Goal: Ask a question

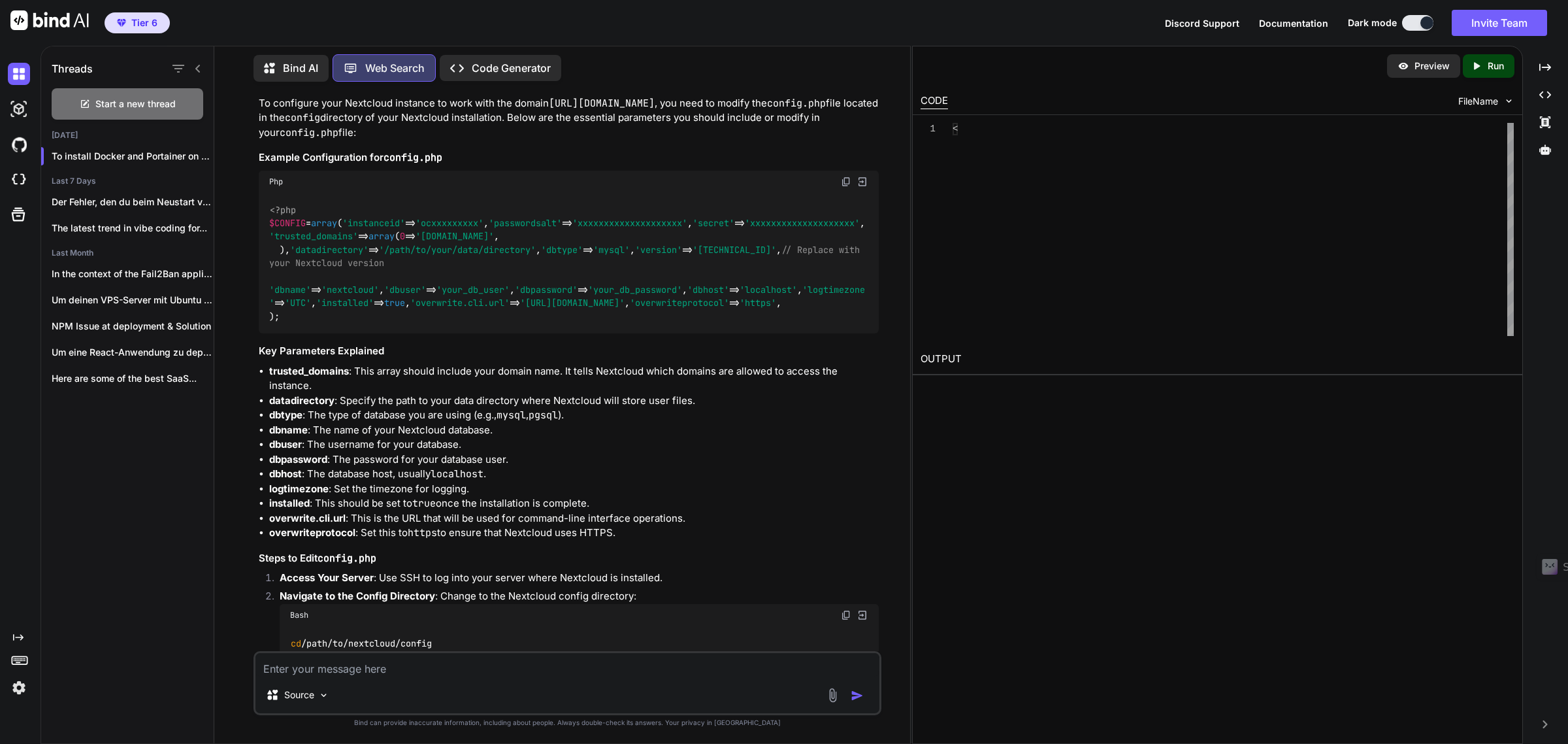
scroll to position [1411, 0]
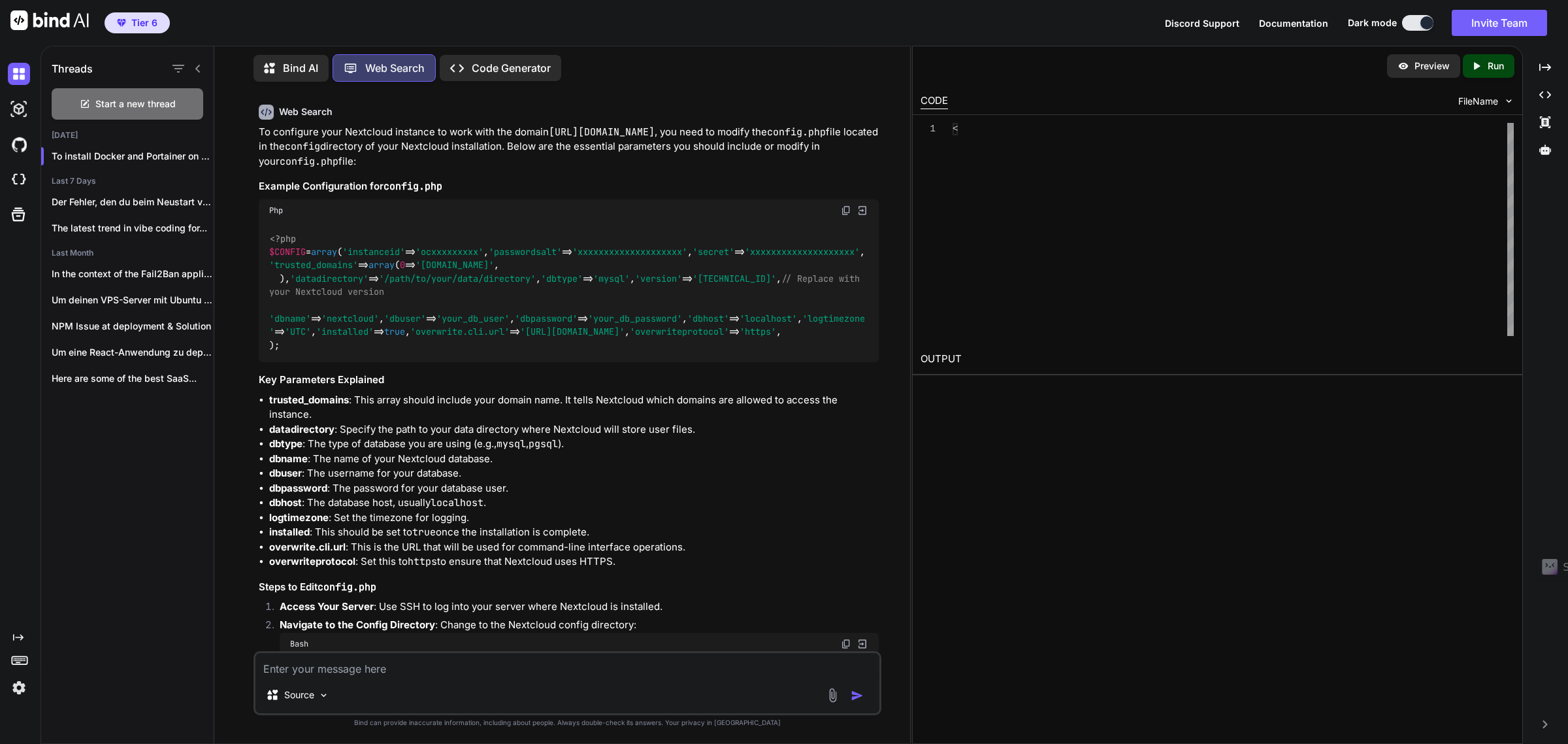
click at [295, 67] on p "Bind AI" at bounding box center [301, 68] width 35 height 16
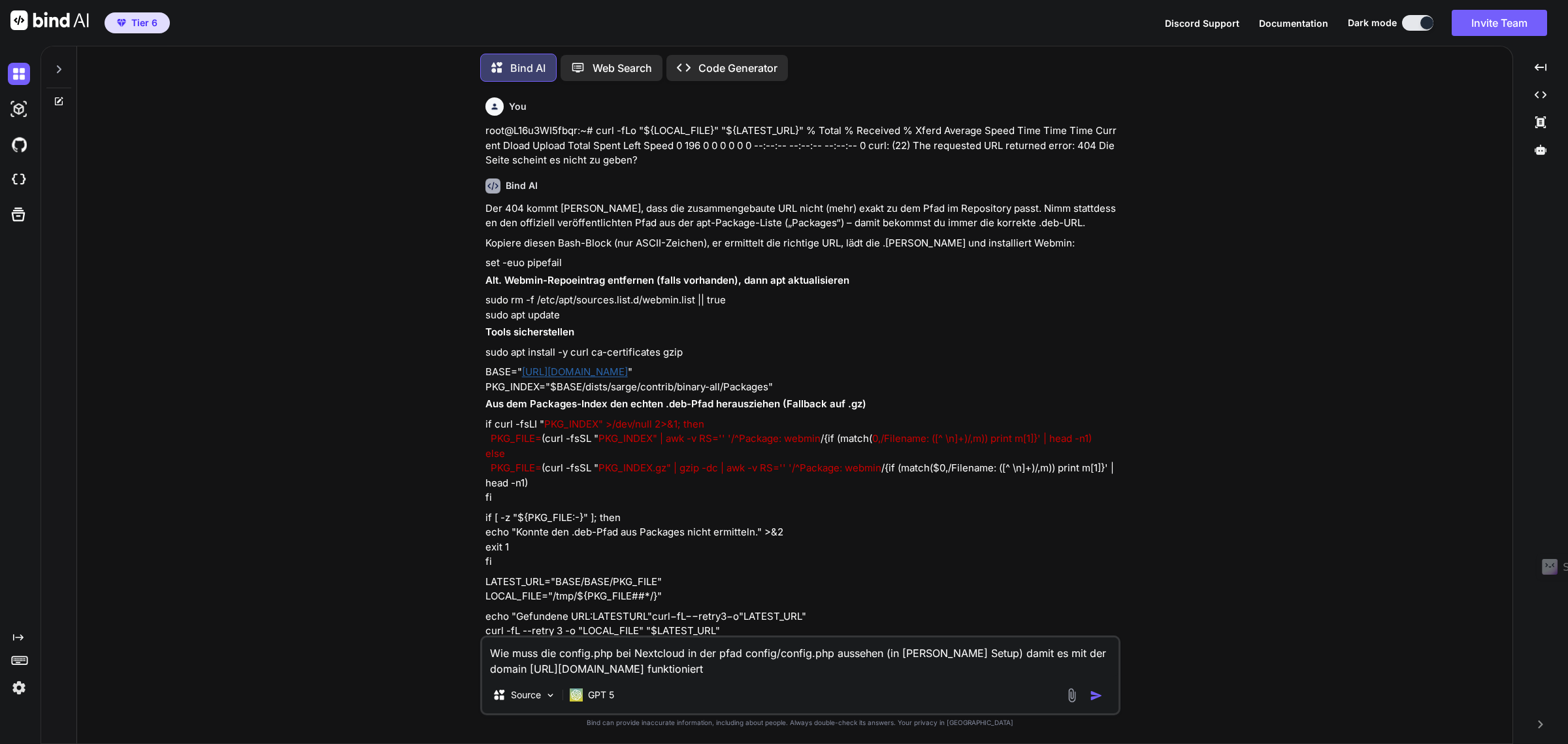
type textarea "x"
click at [57, 71] on div at bounding box center [58, 65] width 25 height 45
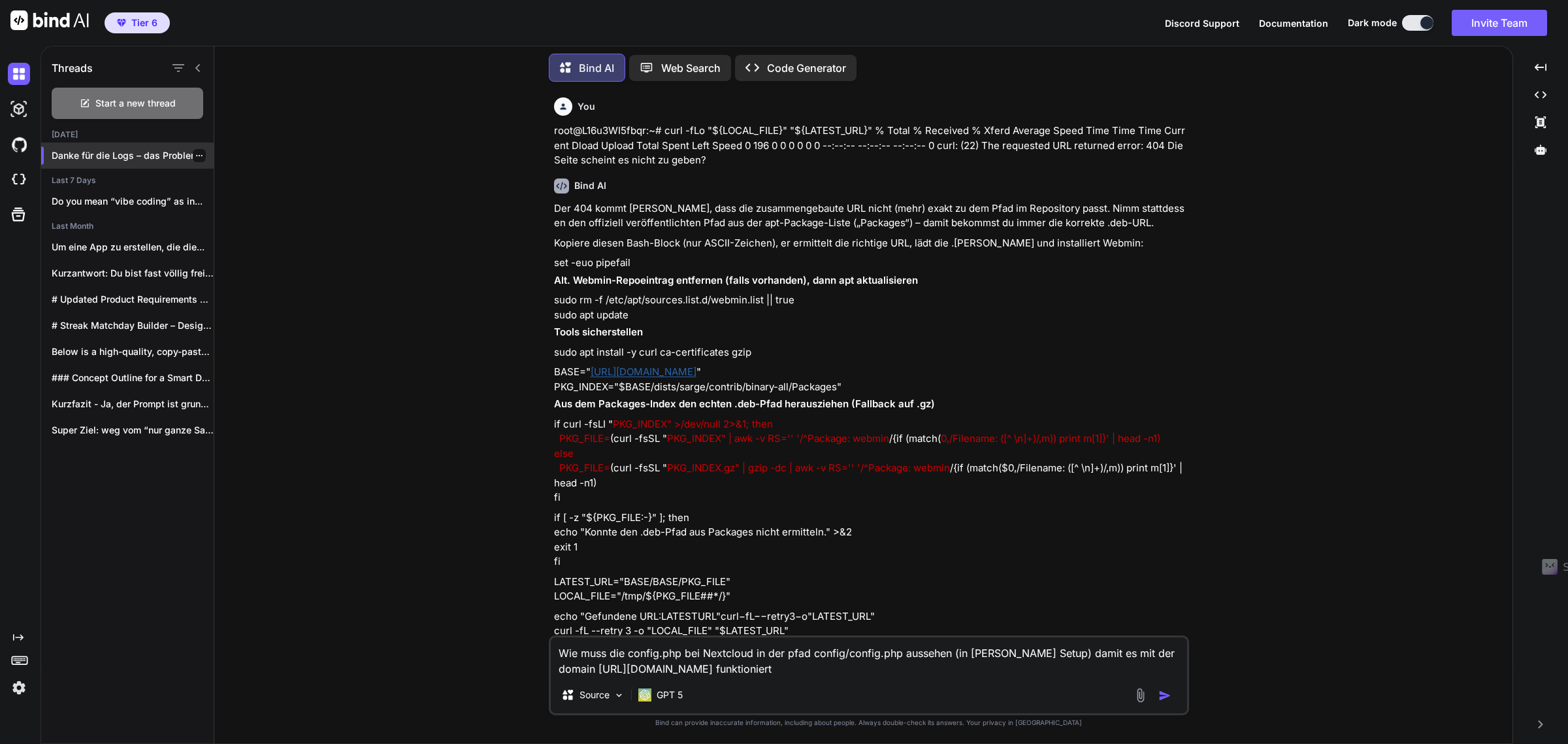
click at [85, 154] on p "Danke für die Logs – das Problem..." at bounding box center [132, 155] width 162 height 13
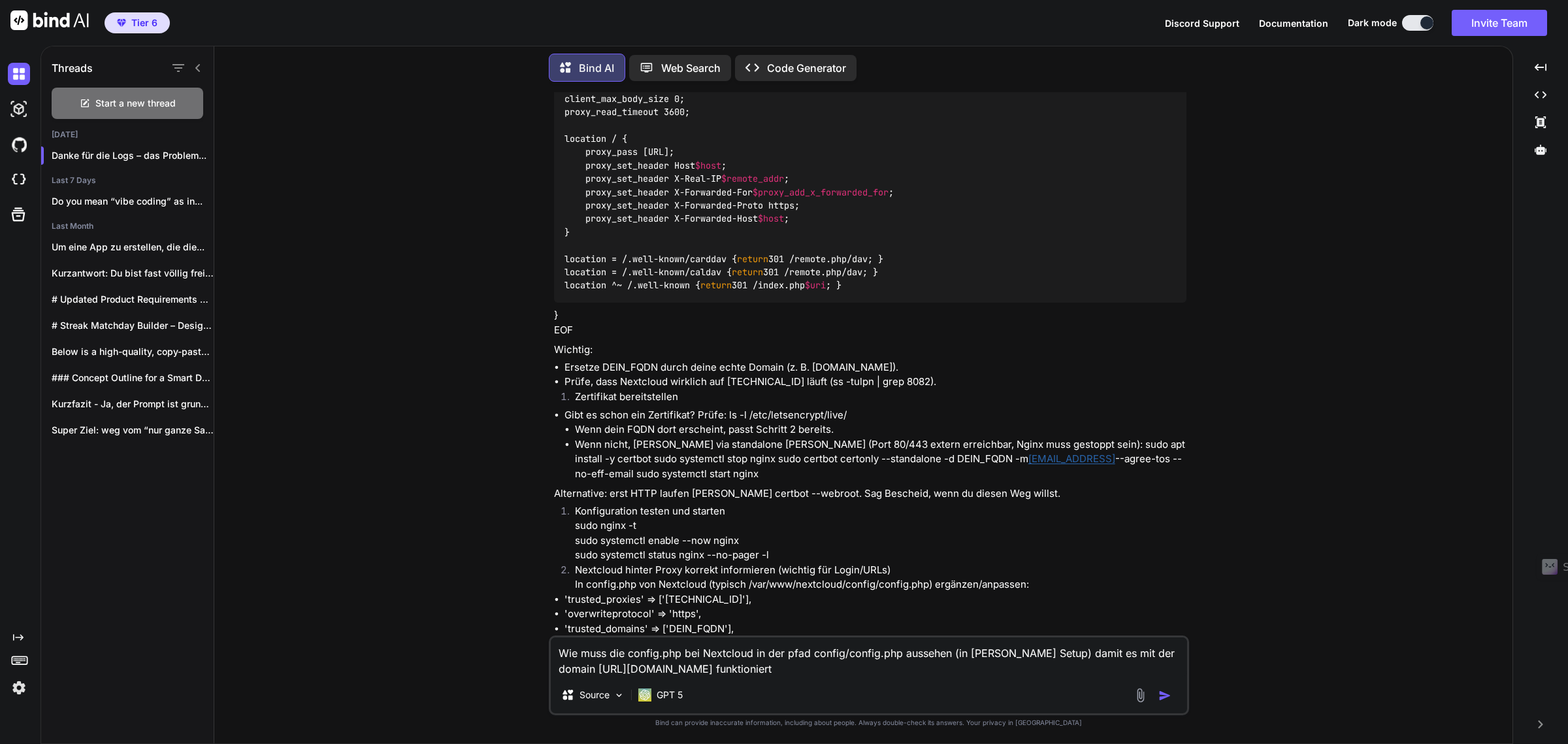
scroll to position [4157, 0]
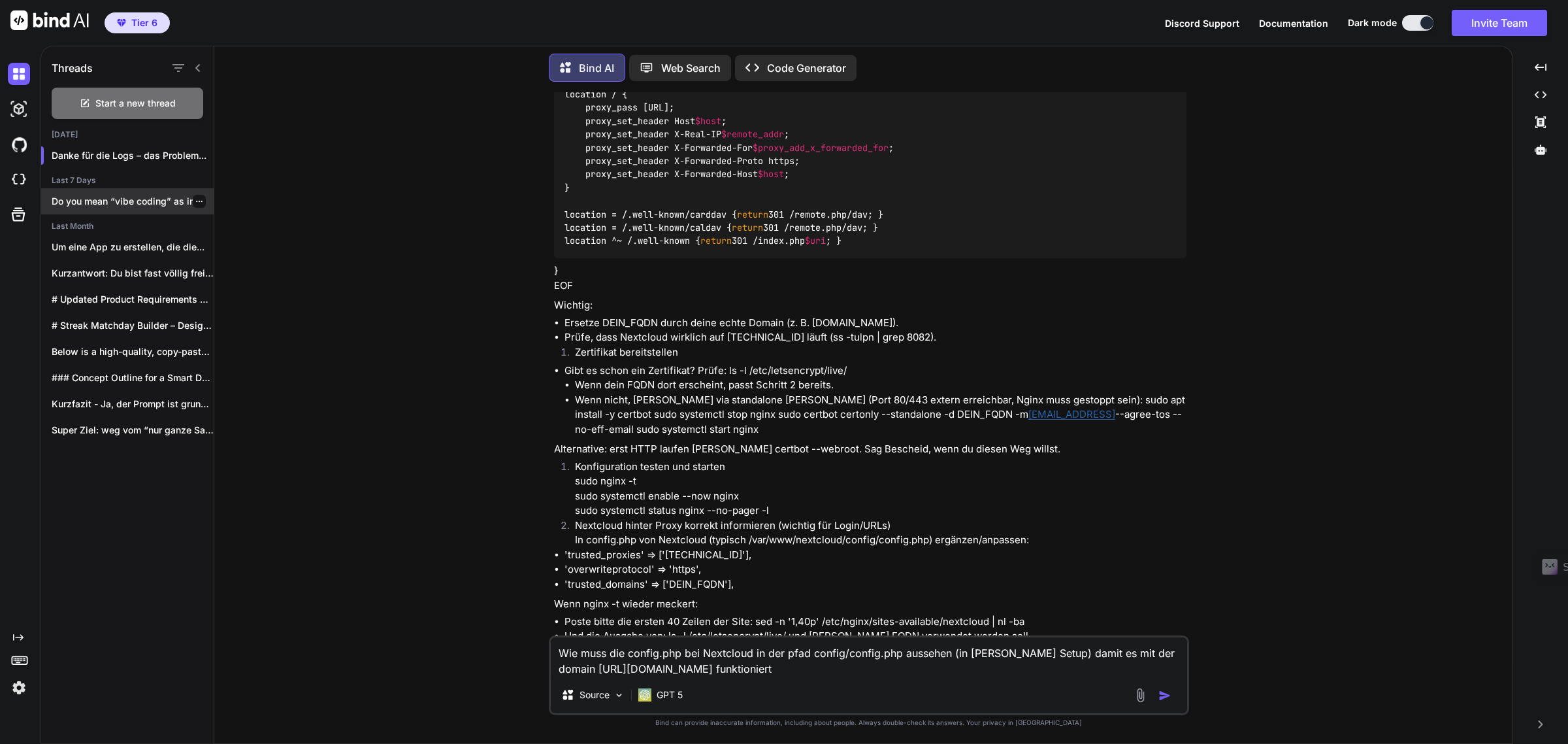
drag, startPoint x: 109, startPoint y: 151, endPoint x: 104, endPoint y: 187, distance: 36.3
click at [109, 151] on p "Danke für die Logs – das Problem..." at bounding box center [132, 155] width 162 height 13
click at [98, 203] on p "Do you mean “vibe coding” as in..." at bounding box center [132, 201] width 162 height 13
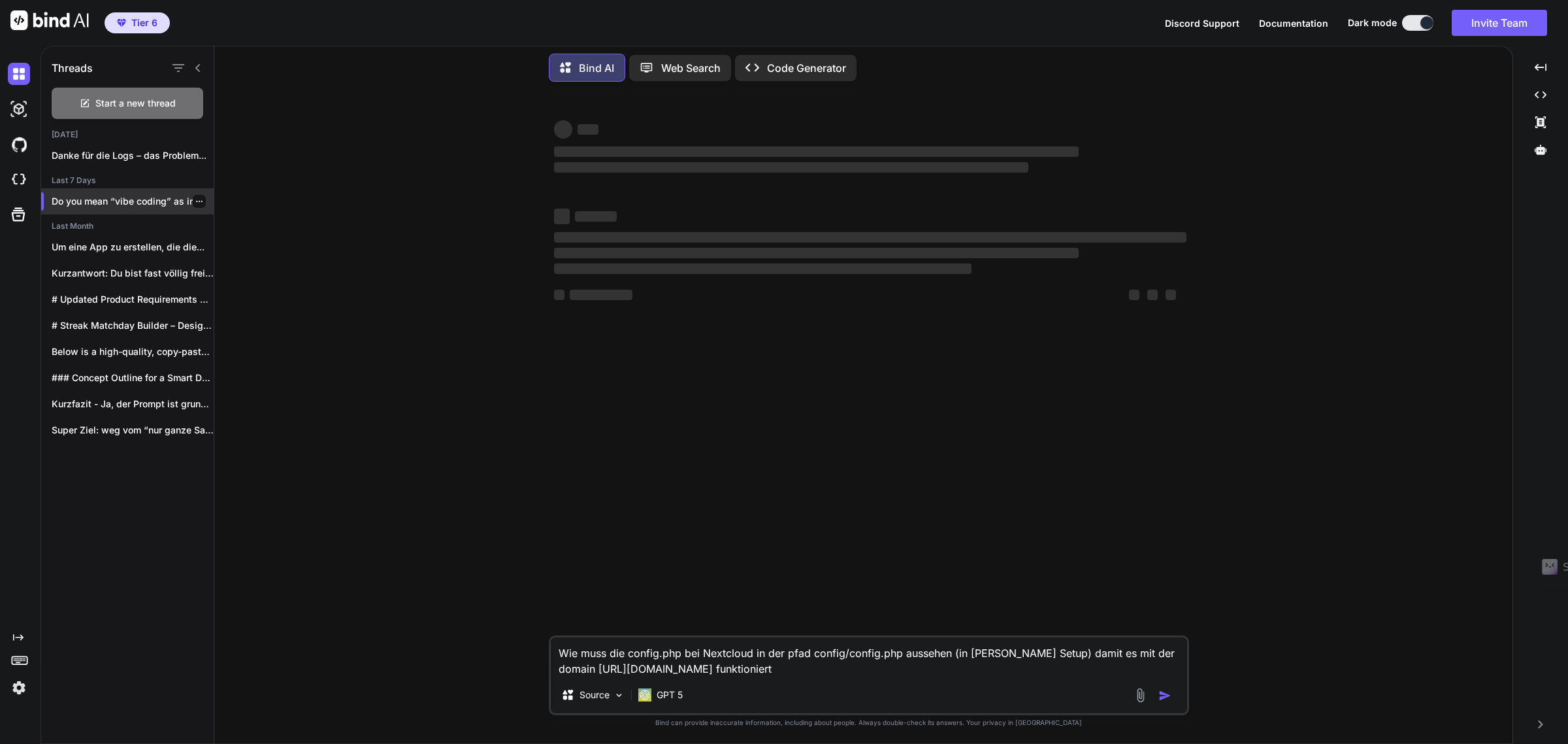
scroll to position [0, 0]
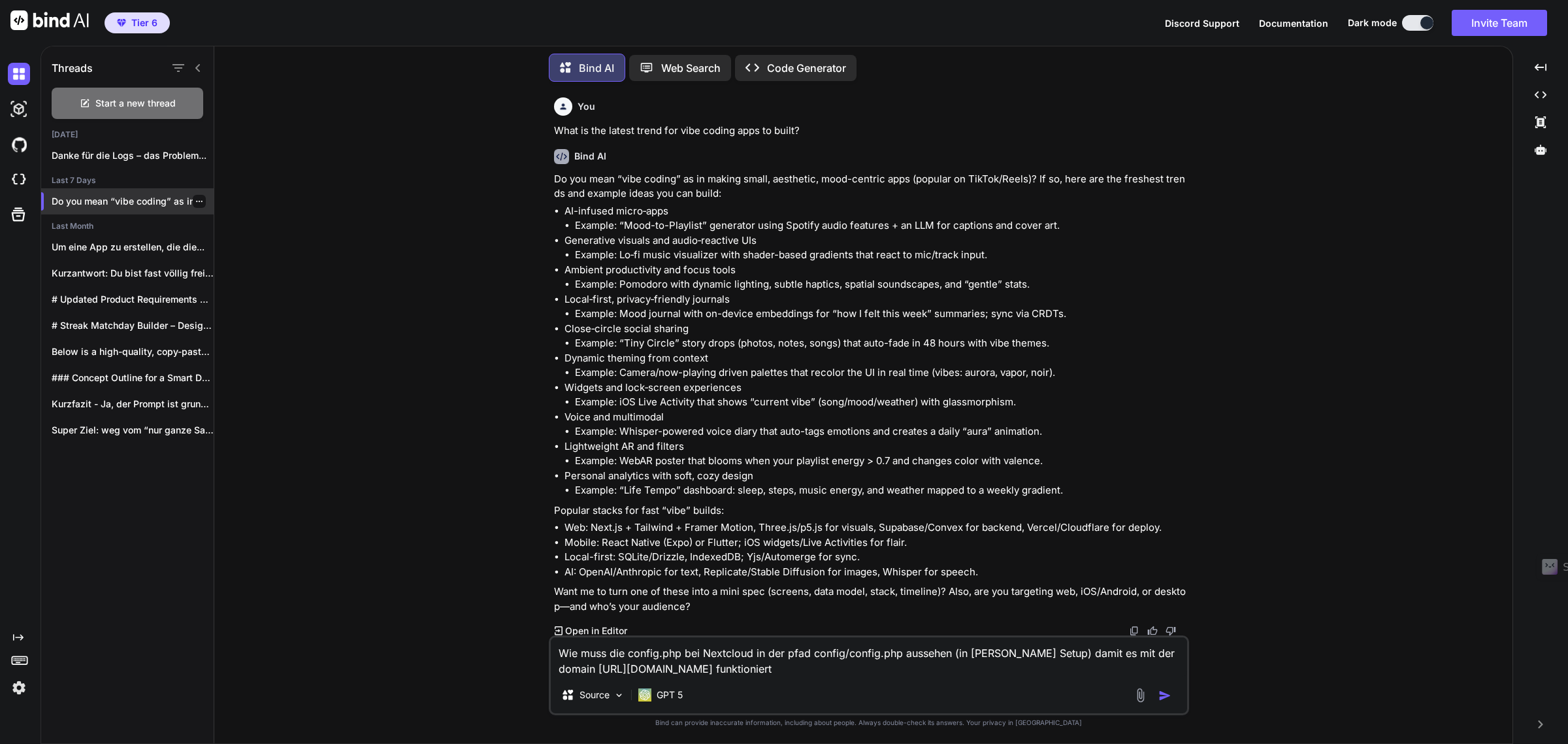
click at [107, 199] on p "Do you mean “vibe coding” as in..." at bounding box center [132, 201] width 162 height 13
click at [74, 149] on p "Danke für die Logs – das Problem..." at bounding box center [132, 155] width 162 height 13
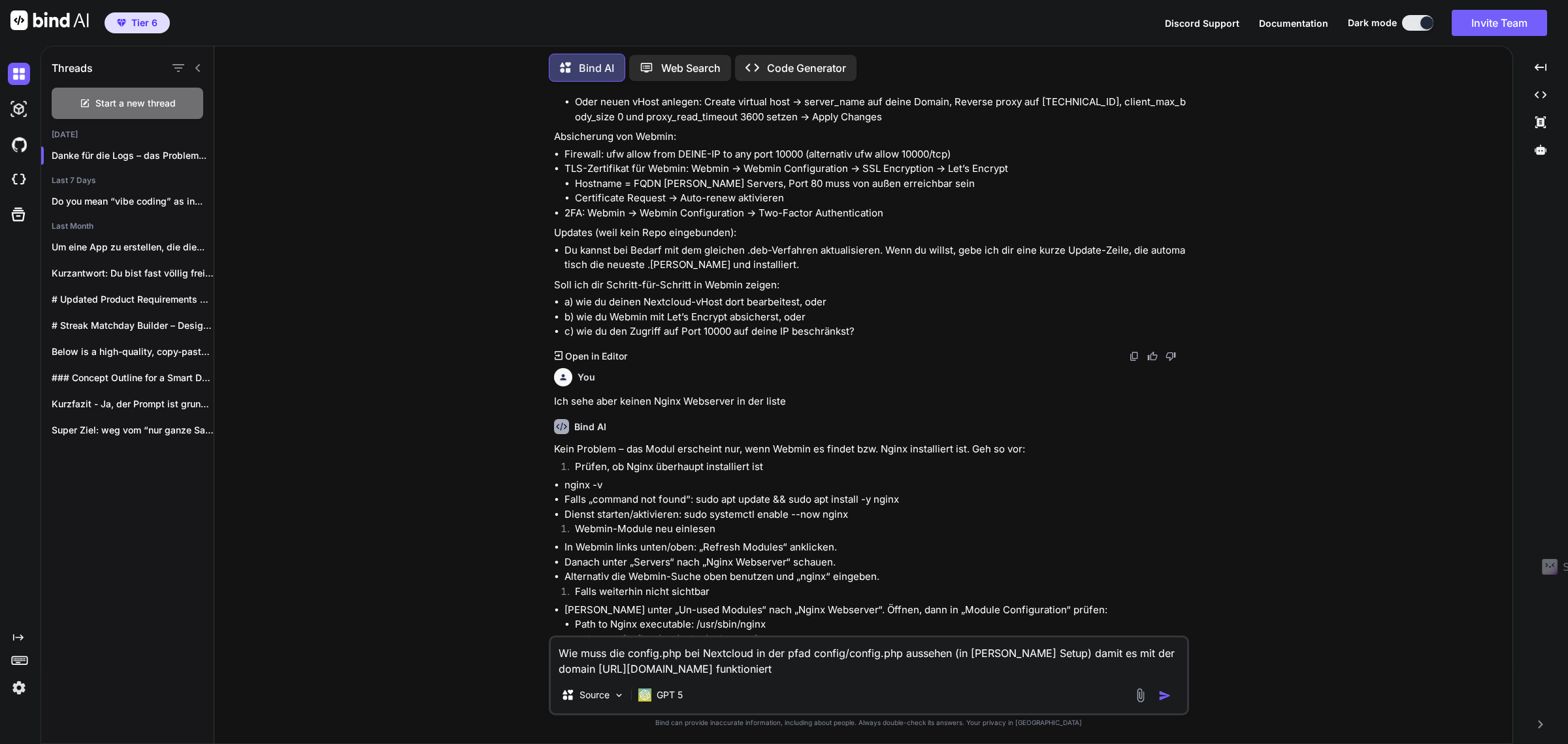
scroll to position [756, 0]
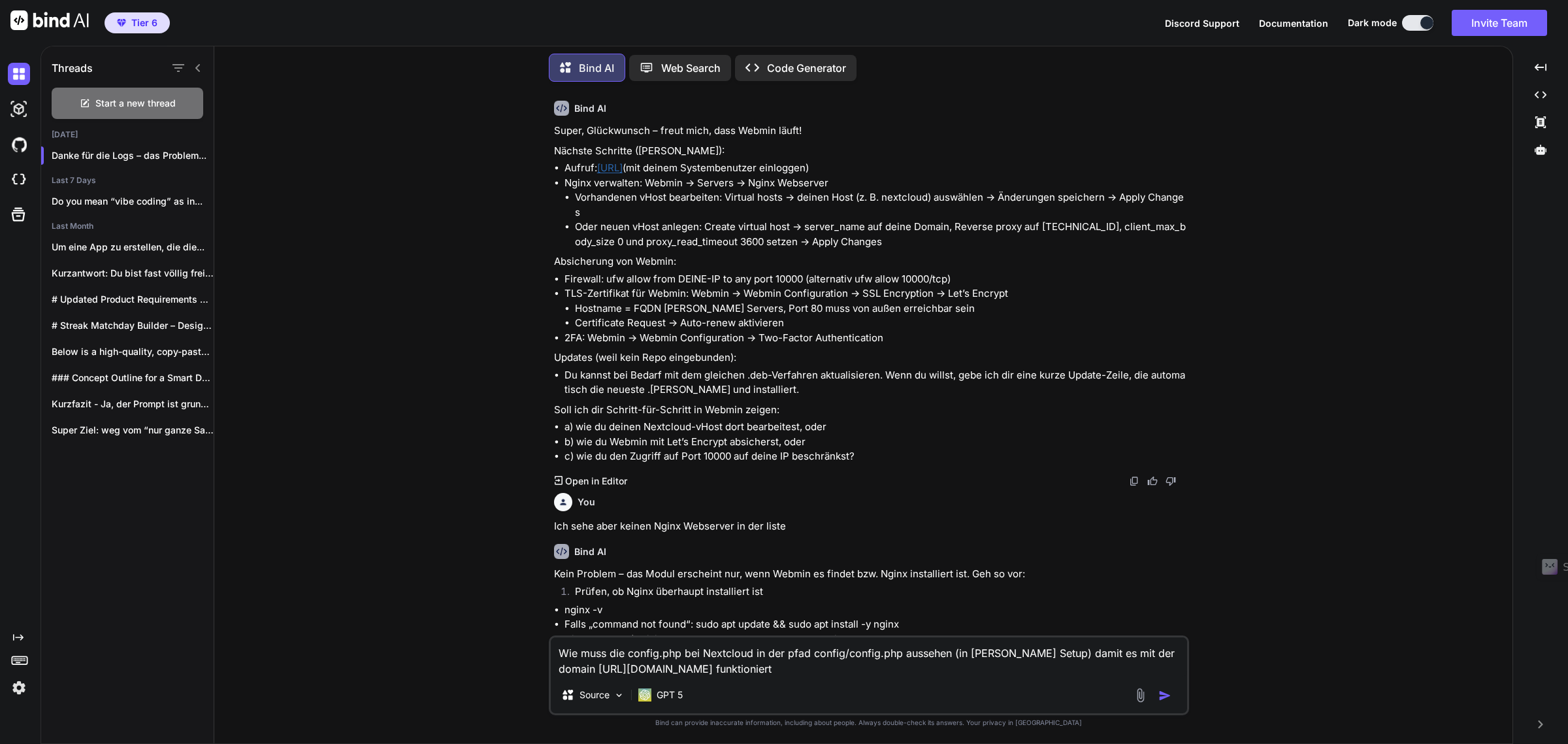
click at [690, 60] on p "Web Search" at bounding box center [690, 68] width 60 height 16
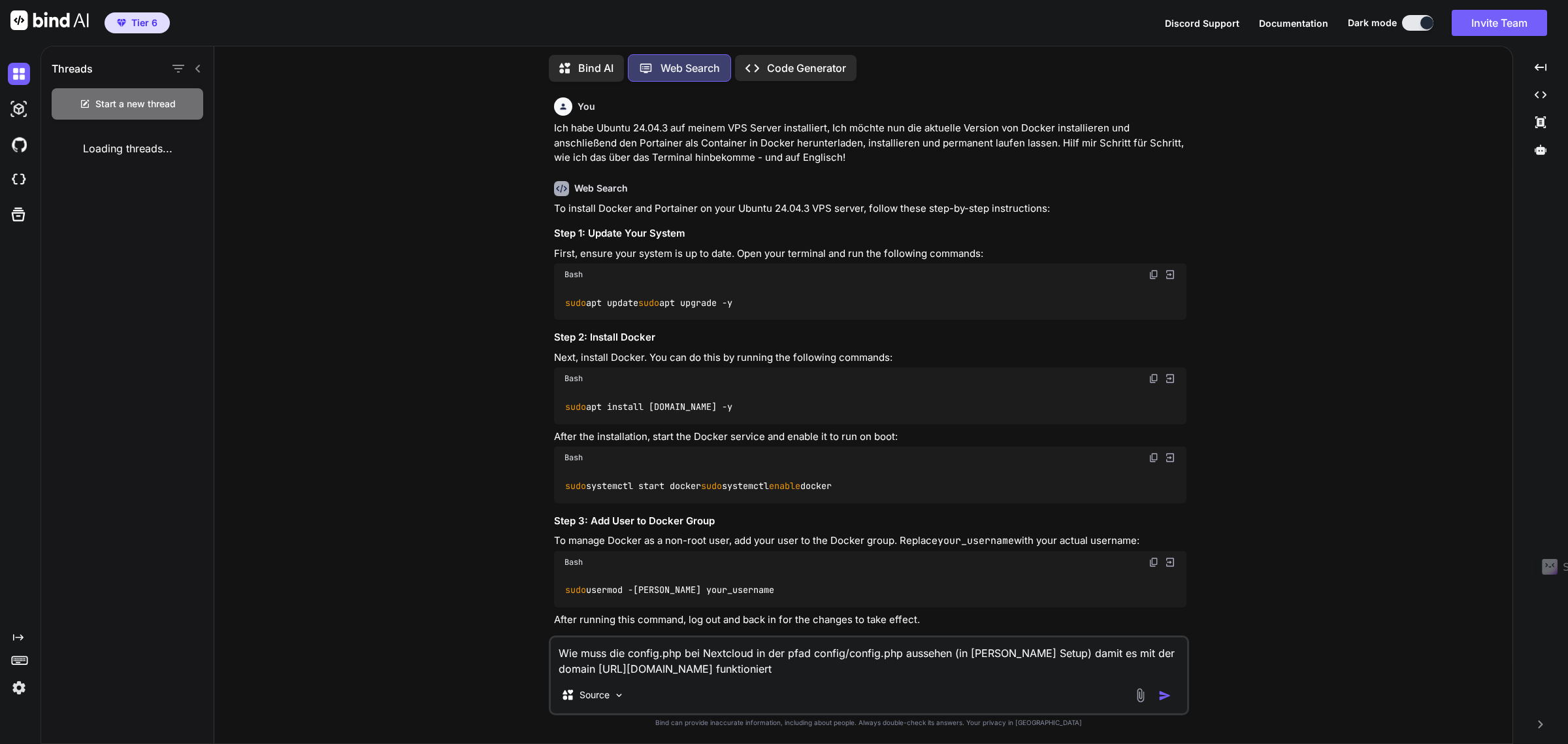
scroll to position [1902, 0]
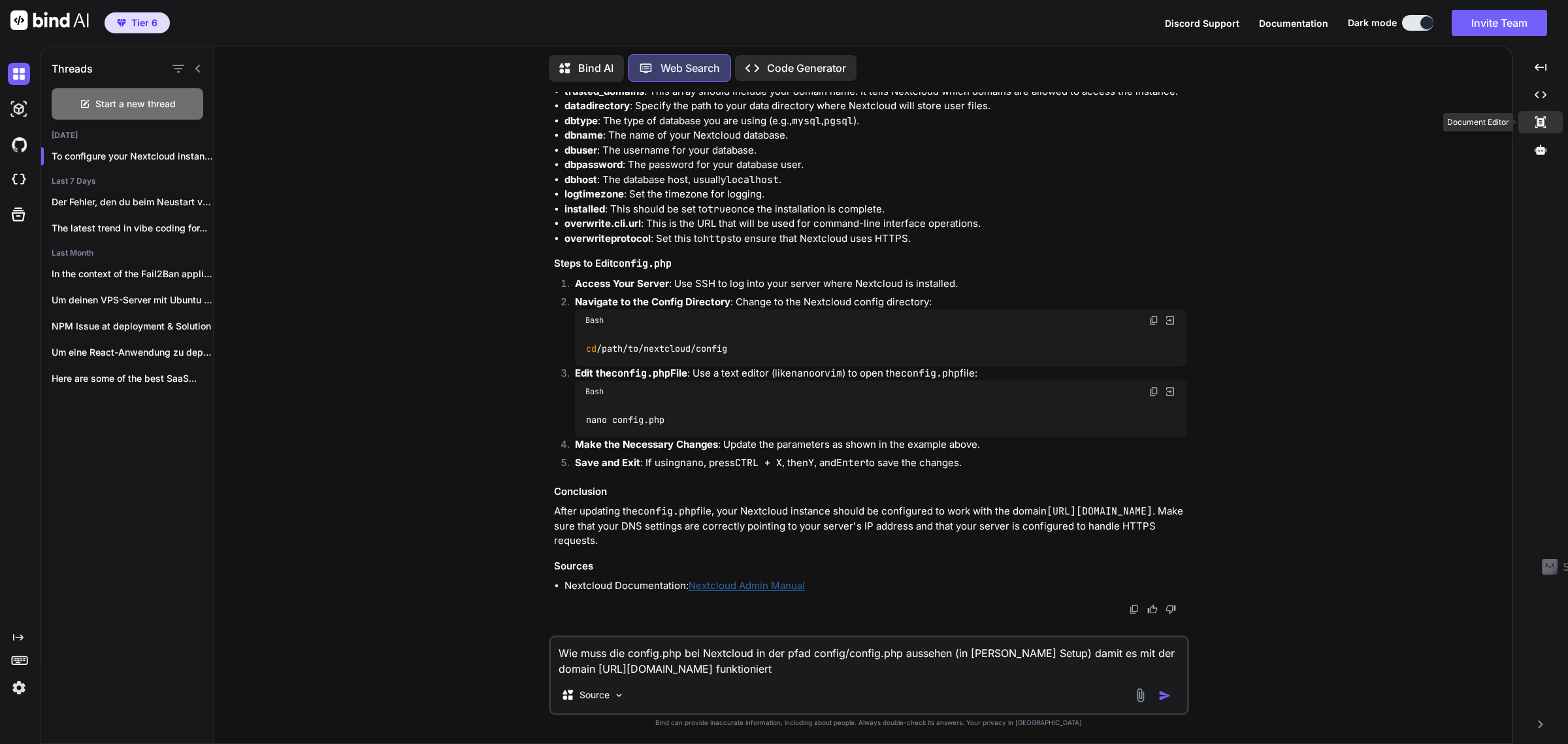
click at [1523, 126] on div "Created with Pixso." at bounding box center [1541, 122] width 45 height 22
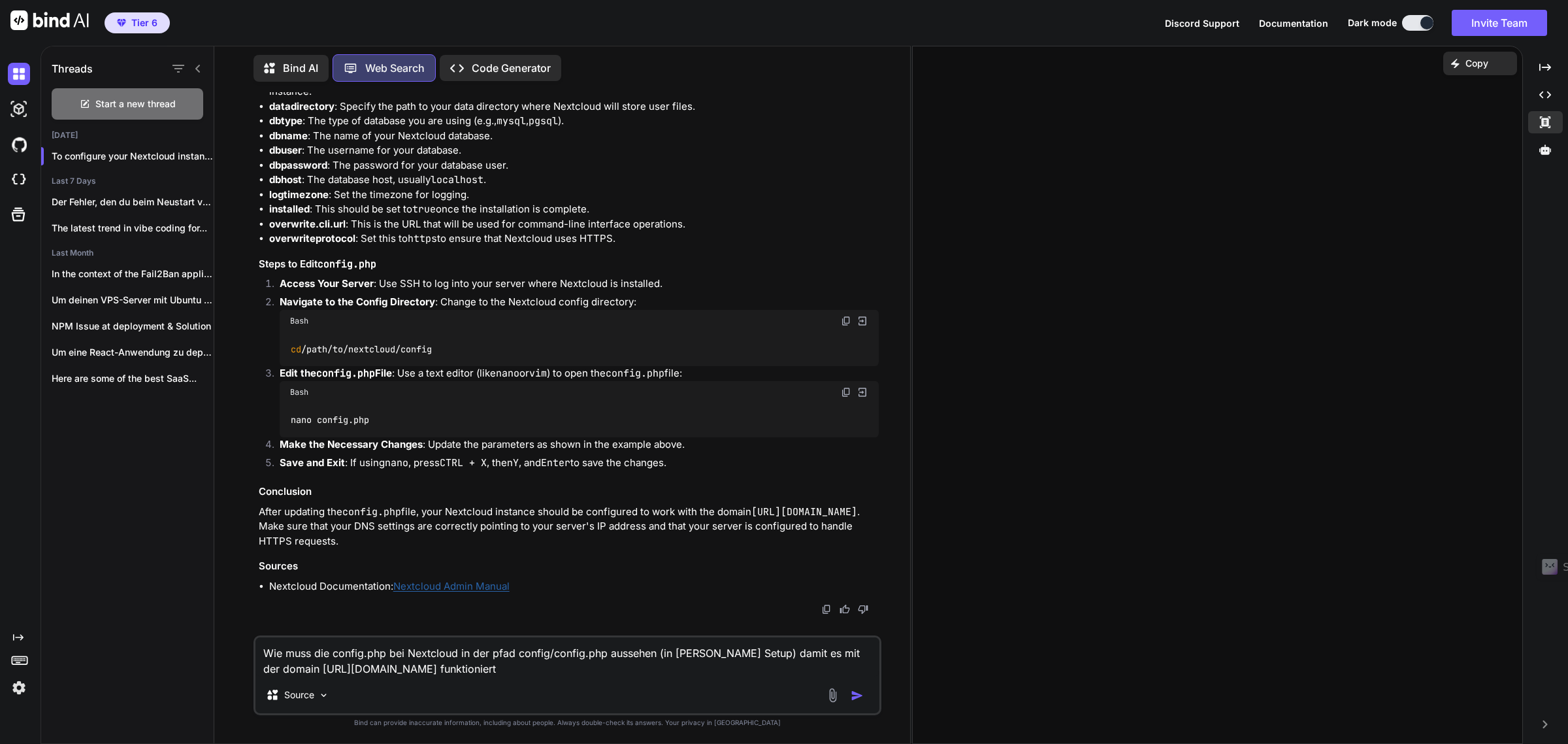
scroll to position [1916, 0]
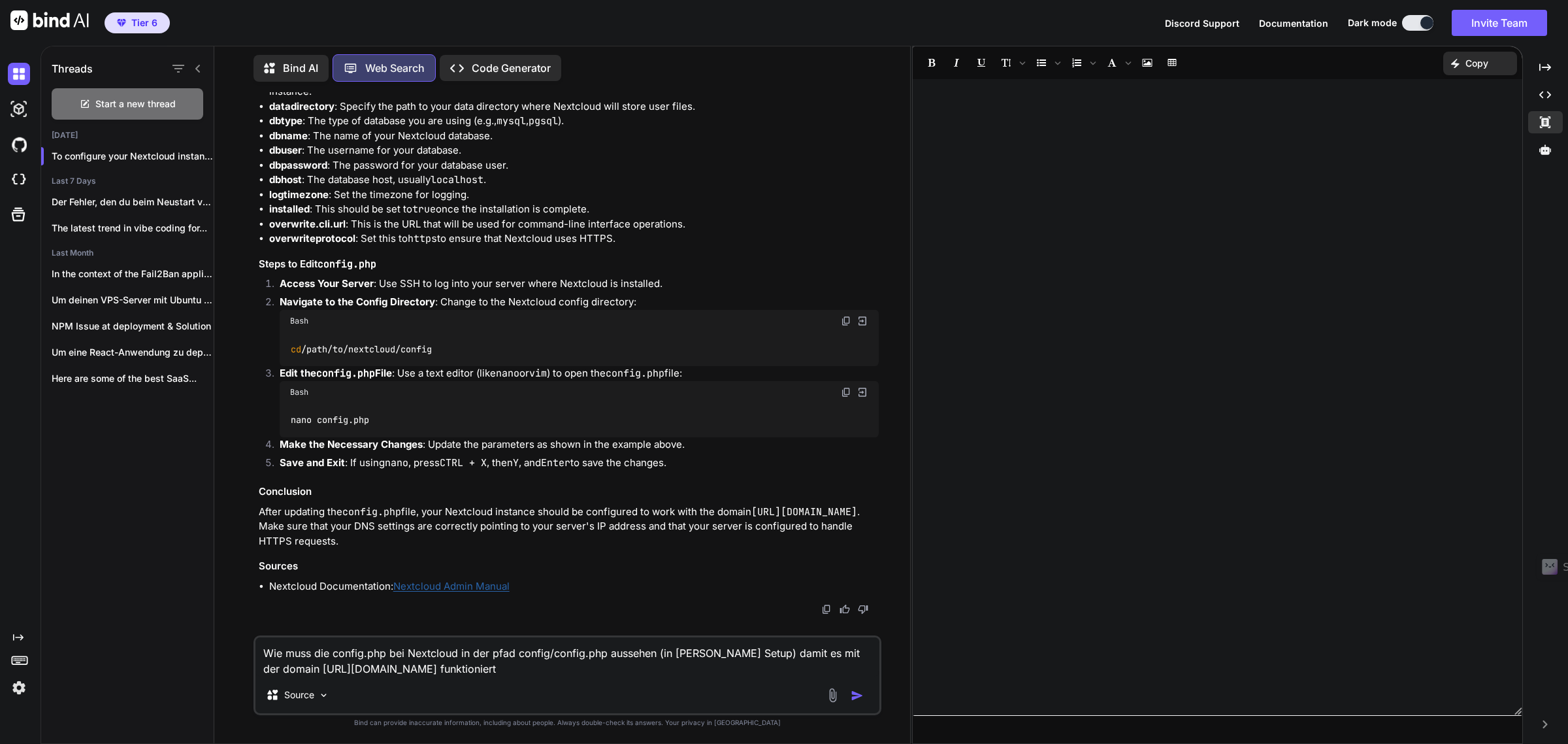
click at [1523, 126] on div "Threads Start a new thread Yesterday To configure your Nextcloud instance to wo…" at bounding box center [804, 394] width 1527 height 698
click at [1535, 125] on div "Created with Pixso." at bounding box center [1545, 122] width 34 height 22
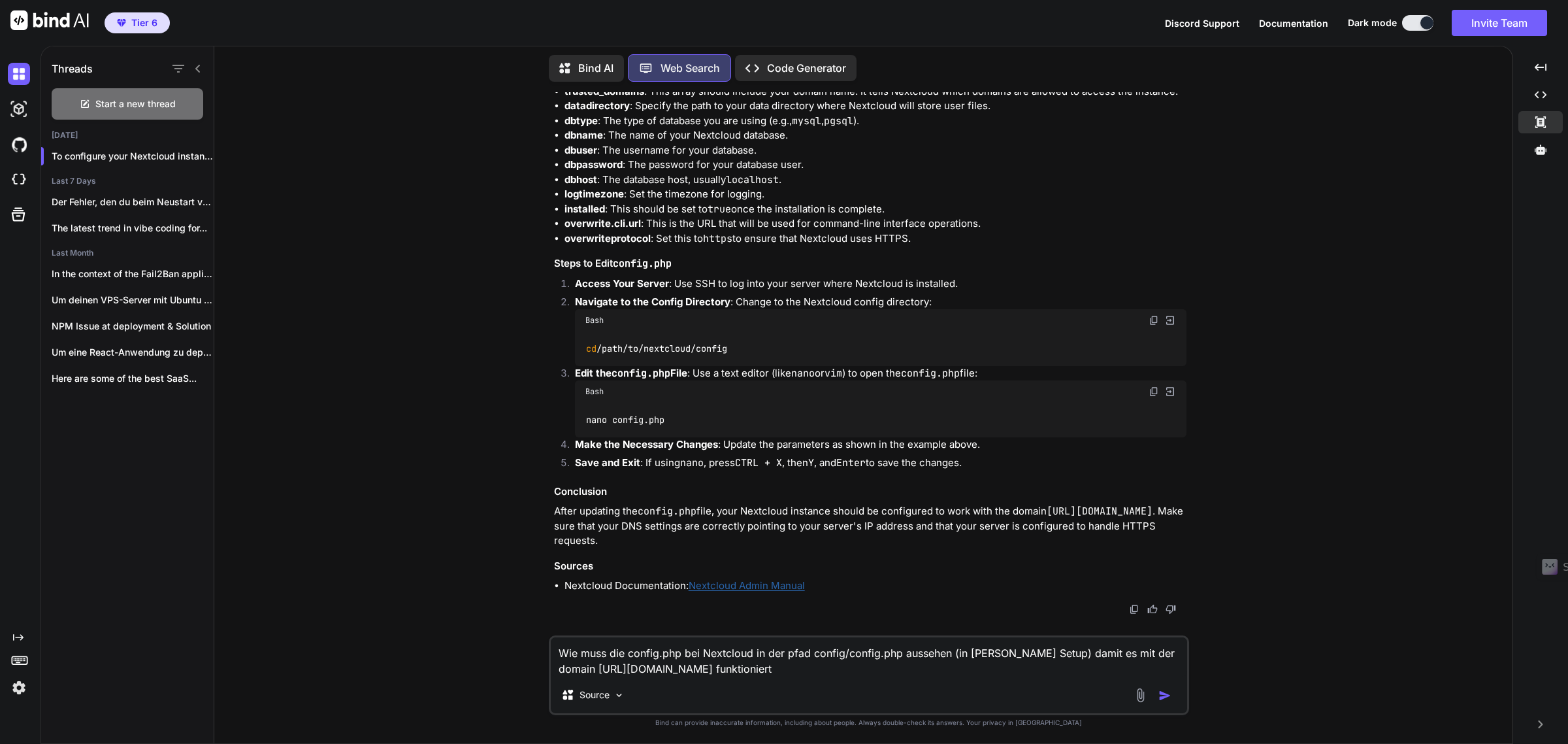
click at [624, 369] on code "config.php" at bounding box center [641, 373] width 59 height 13
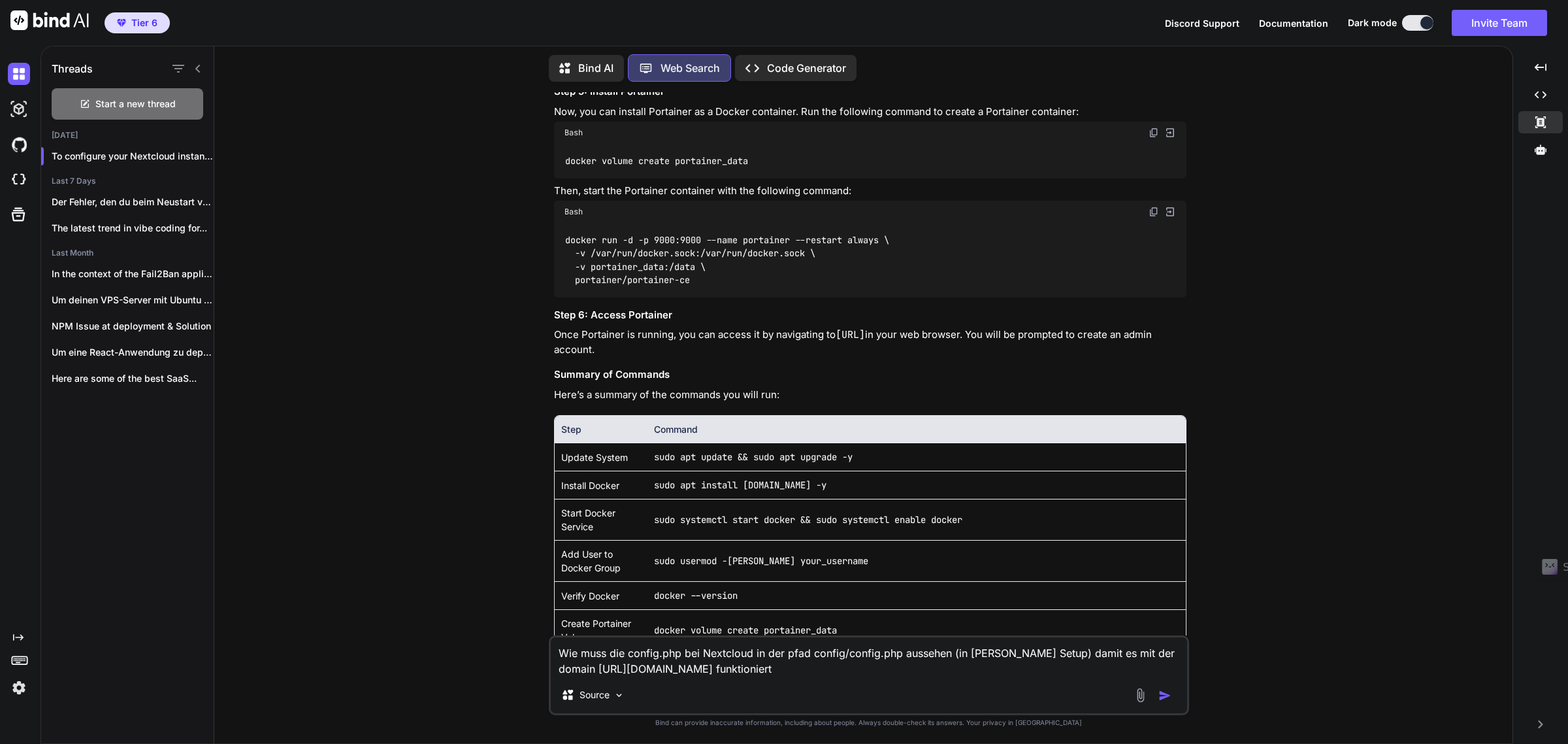
scroll to position [676, 0]
